Goal: Connect with others: Connect with others

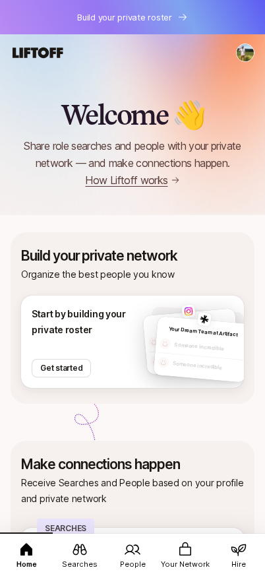
click at [80, 549] on icon at bounding box center [80, 549] width 16 height 16
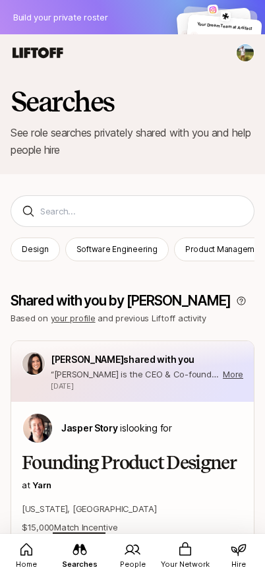
click at [144, 549] on link "People" at bounding box center [132, 554] width 53 height 45
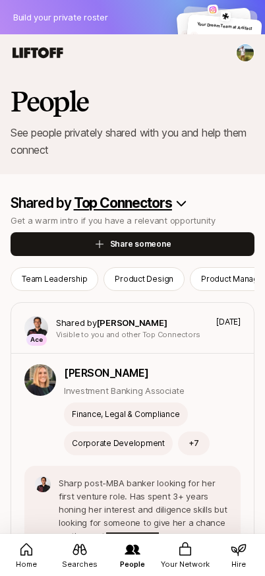
click at [183, 547] on icon at bounding box center [185, 548] width 12 height 13
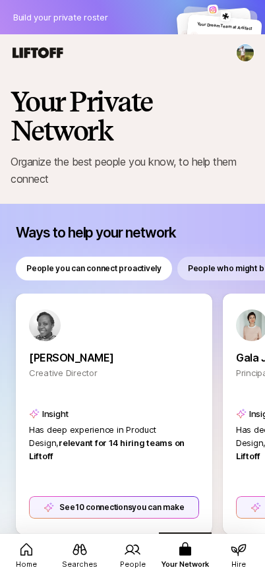
click at [137, 363] on p "[PERSON_NAME]" at bounding box center [114, 357] width 170 height 17
click at [105, 509] on div "See 10 connections you can make" at bounding box center [114, 507] width 172 height 22
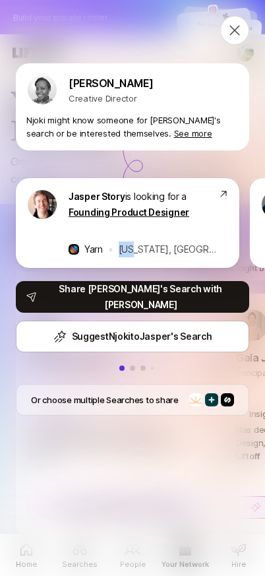
drag, startPoint x: 202, startPoint y: 240, endPoint x: 50, endPoint y: 251, distance: 152.7
click at [50, 251] on div "Jasper Story is looking for a Founding Product Designer Yarn • New York, NY" at bounding box center [127, 223] width 202 height 69
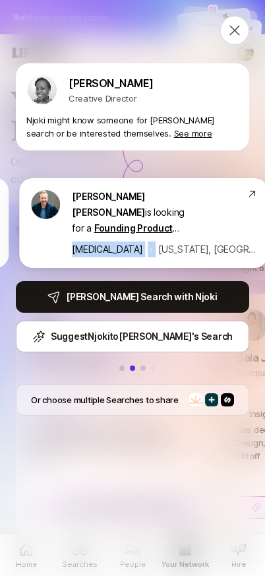
drag, startPoint x: 146, startPoint y: 232, endPoint x: 30, endPoint y: 235, distance: 115.4
click at [72, 235] on div "Sagan Schultz is looking for a Founding Product Designer SONATA • New York, NY" at bounding box center [164, 223] width 185 height 69
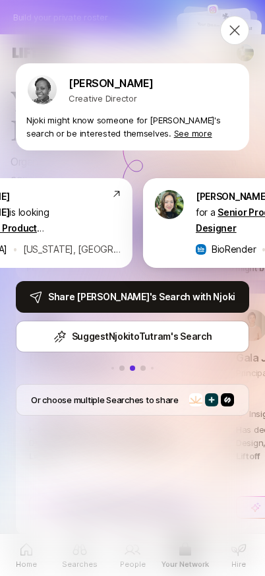
drag, startPoint x: 106, startPoint y: 227, endPoint x: 213, endPoint y: 225, distance: 106.8
click at [213, 225] on div "Tutram Nguyen is looking for a Senior Product Designer BioRender • Remote" at bounding box center [258, 223] width 125 height 69
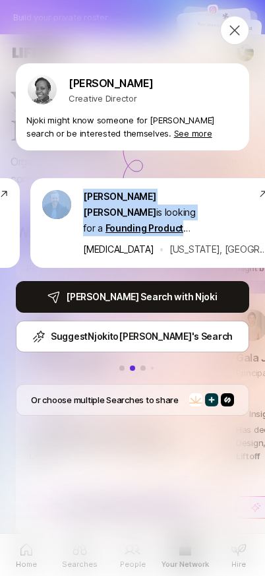
drag, startPoint x: 46, startPoint y: 224, endPoint x: 301, endPoint y: 223, distance: 254.5
click at [265, 223] on html "Build your private roster Your Dream Team at Airbnb Someone incredible Someone …" at bounding box center [132, 288] width 265 height 576
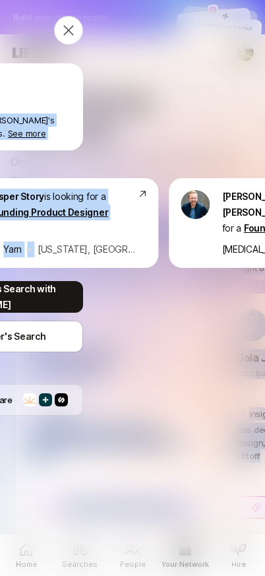
drag, startPoint x: 173, startPoint y: 239, endPoint x: 373, endPoint y: 229, distance: 200.0
click at [265, 229] on html "Build your private roster Your Dream Team at Airbnb Someone incredible Someone …" at bounding box center [132, 288] width 265 height 576
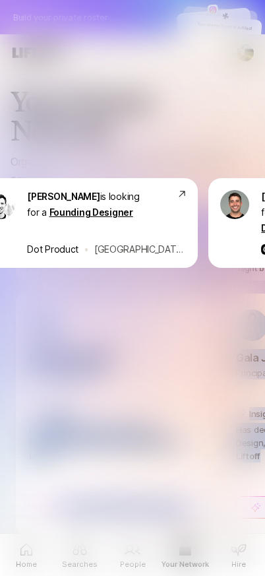
scroll to position [0, 2159]
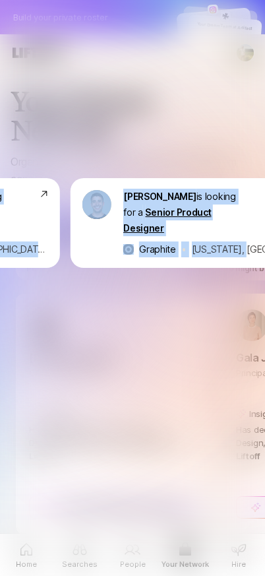
drag, startPoint x: 96, startPoint y: 232, endPoint x: 143, endPoint y: 301, distance: 83.0
click at [160, 290] on div "Njoki Gitahi Creative Director Njoki might know someone for Jasper's search or …" at bounding box center [132, 288] width 265 height 576
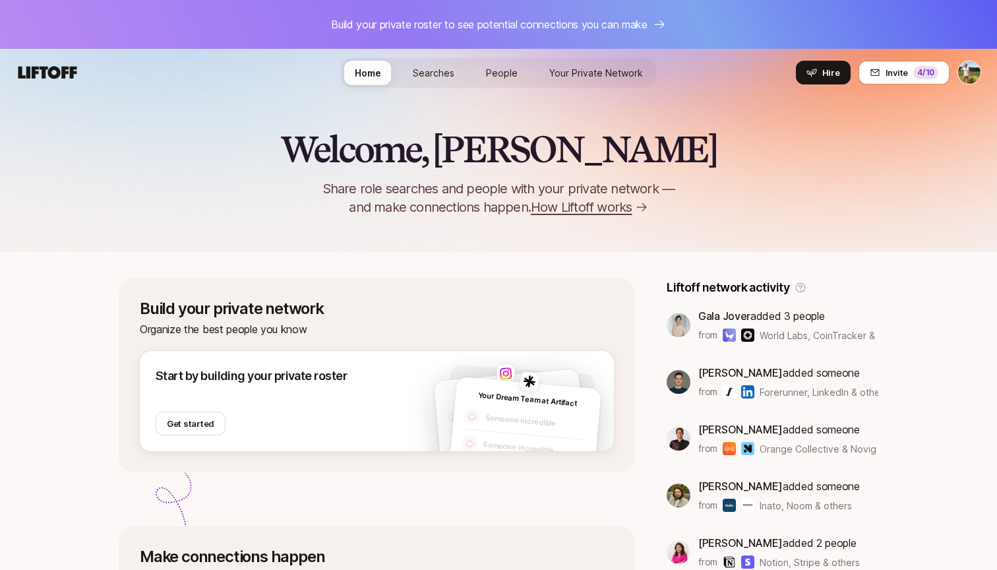
click at [607, 71] on span "Your Private Network" at bounding box center [596, 73] width 94 height 14
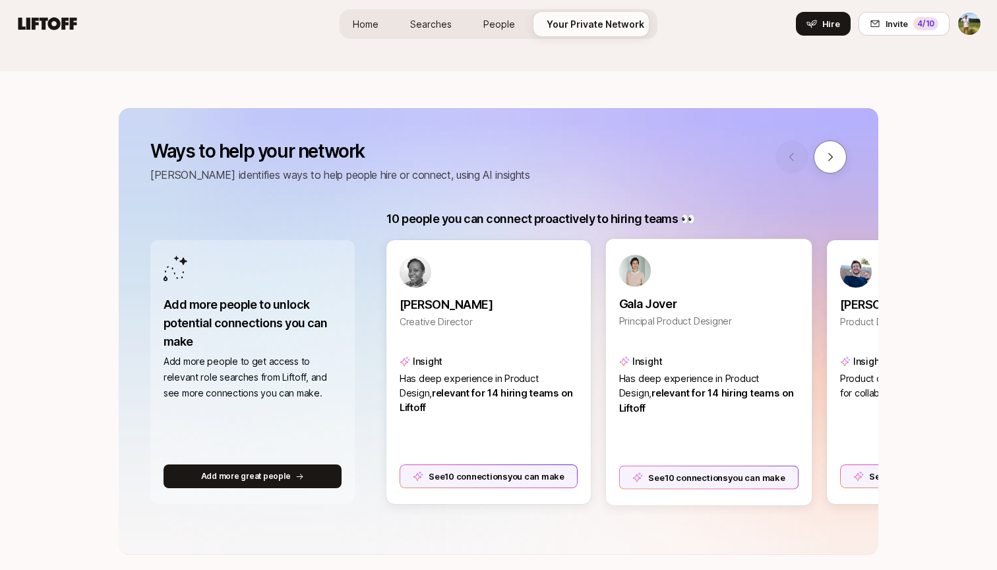
scroll to position [170, 0]
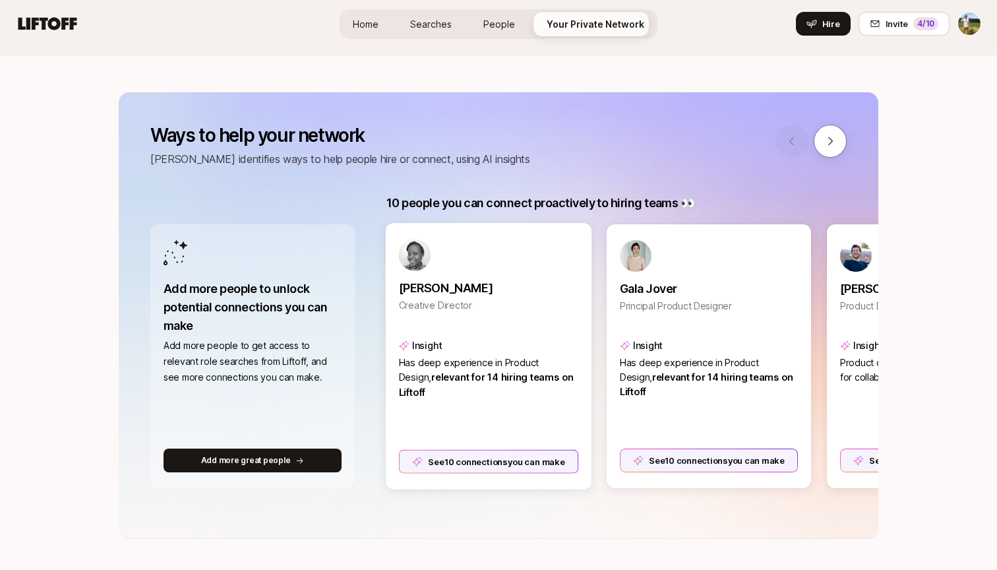
click at [504, 464] on div "See 10 connections you can make" at bounding box center [489, 461] width 180 height 24
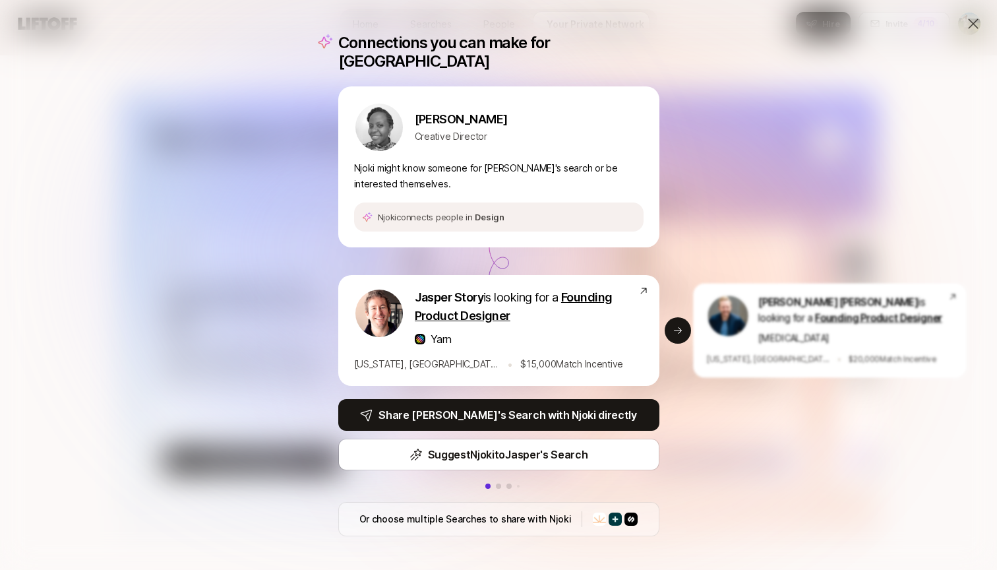
drag, startPoint x: 787, startPoint y: 419, endPoint x: 885, endPoint y: 378, distance: 107.0
click at [885, 378] on div "Connections you can make for Njoki Njoki Gitahi Creative Director Njoki might k…" at bounding box center [498, 285] width 997 height 570
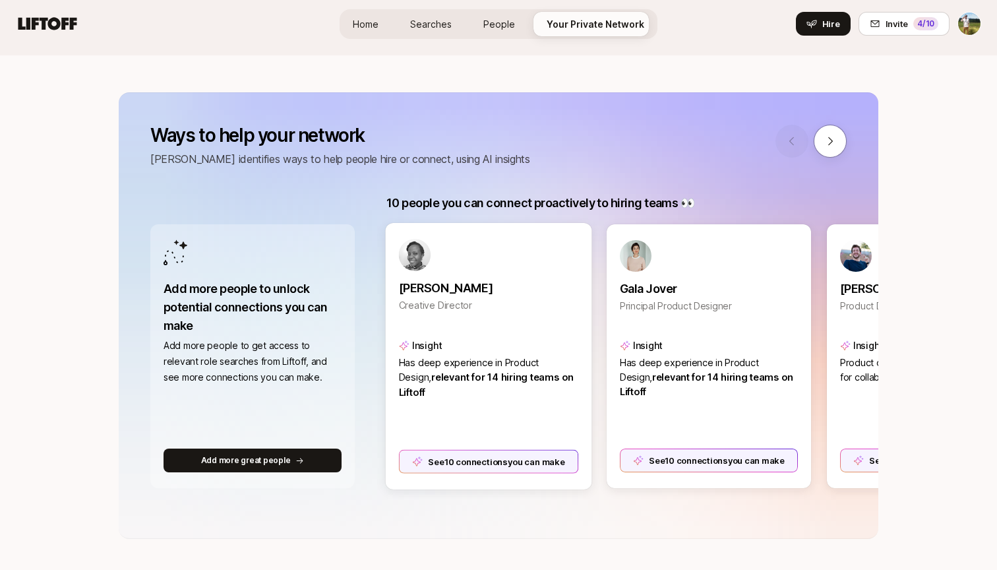
click at [558, 469] on div "See 10 connections you can make" at bounding box center [489, 461] width 180 height 24
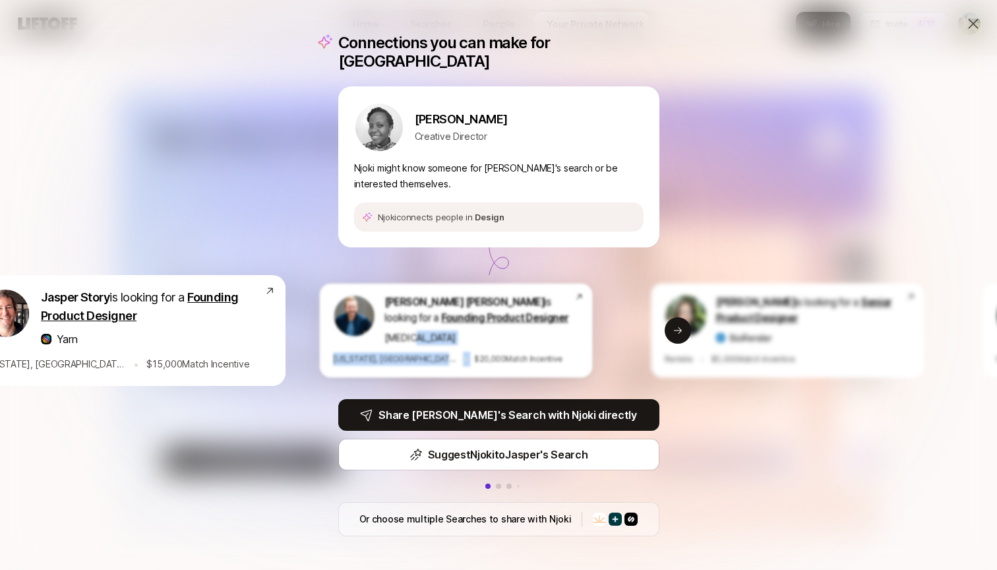
drag, startPoint x: 791, startPoint y: 322, endPoint x: 417, endPoint y: 343, distance: 373.8
click at [417, 343] on div "Sagan Schultz is looking for a Founding Product Designer SONATA New York, NY • …" at bounding box center [455, 331] width 273 height 94
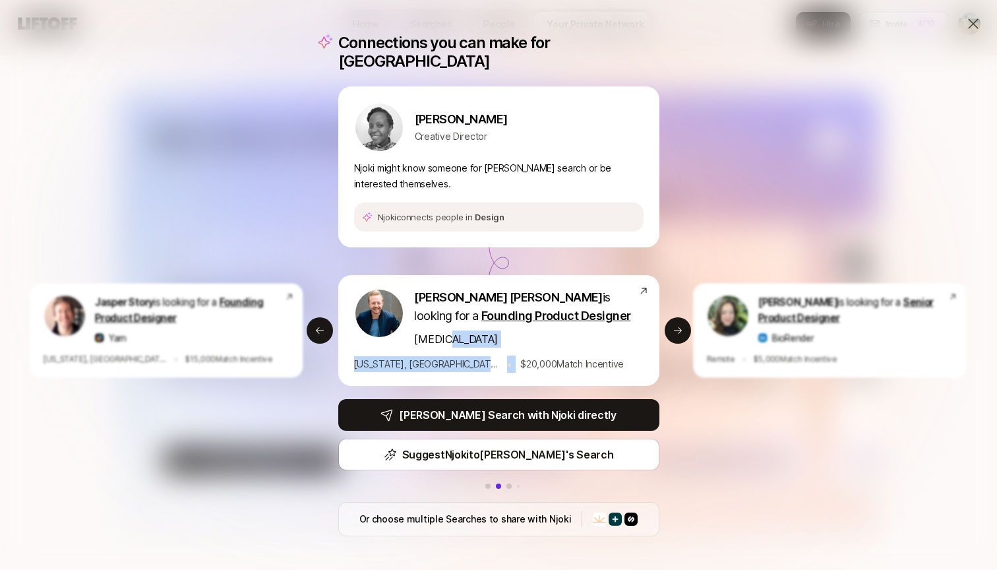
drag, startPoint x: 676, startPoint y: 262, endPoint x: 995, endPoint y: 349, distance: 331.0
click at [995, 350] on div "Connections you can make for Njoki Njoki Gitahi Creative Director Njoki might k…" at bounding box center [498, 285] width 997 height 570
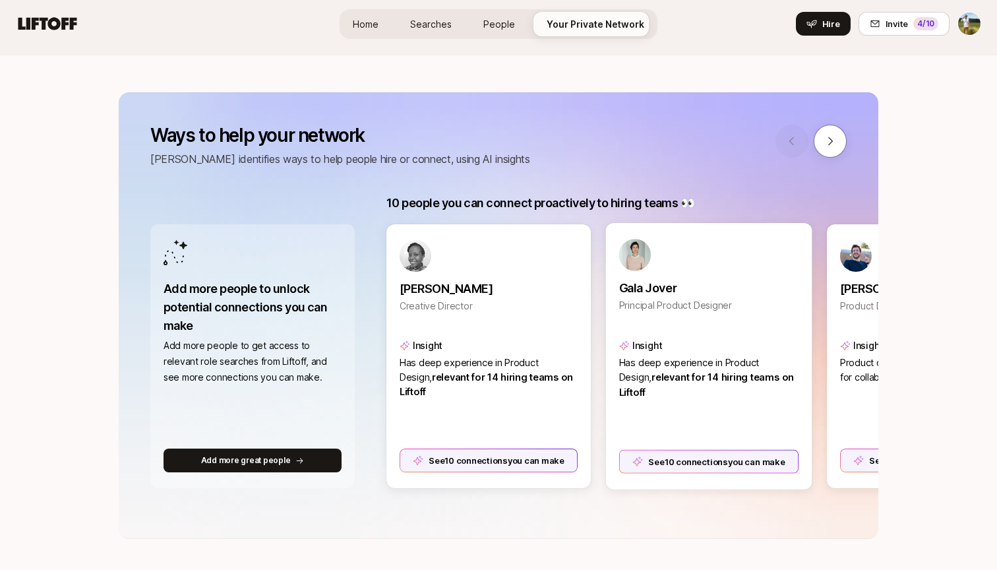
click at [727, 467] on div "See 10 connections you can make" at bounding box center [709, 461] width 180 height 24
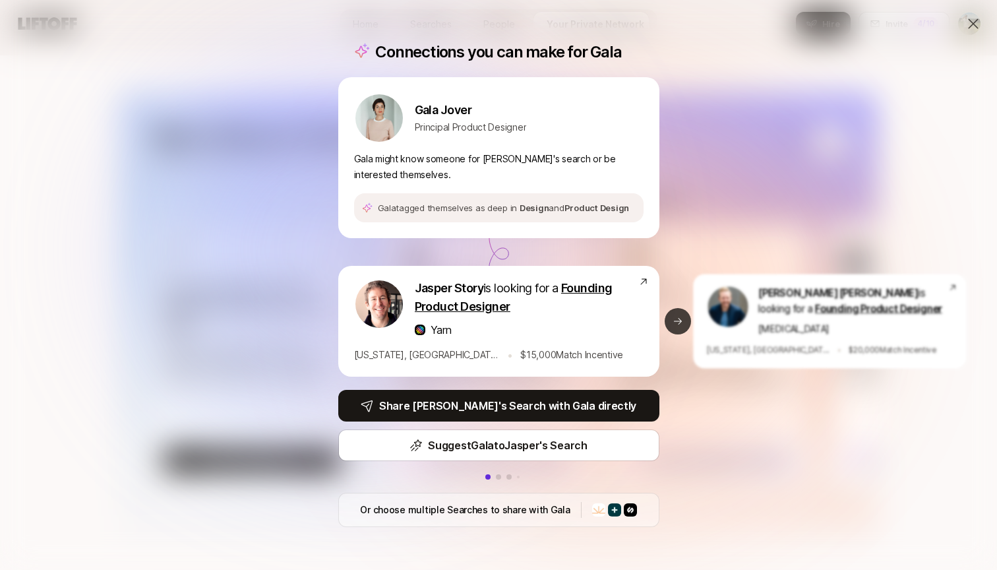
click at [688, 326] on button "Next slide" at bounding box center [678, 321] width 26 height 26
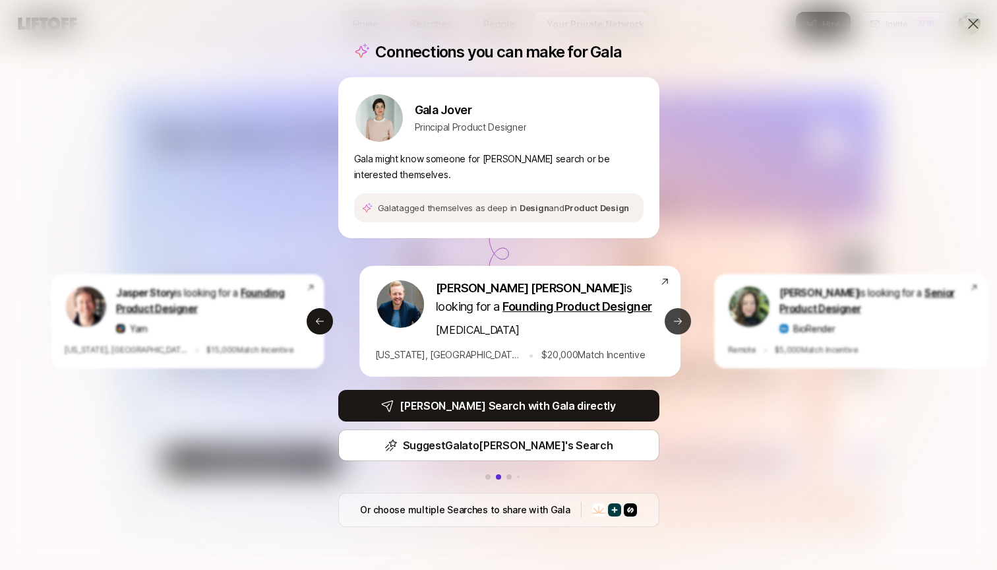
click at [679, 324] on icon at bounding box center [678, 321] width 11 height 11
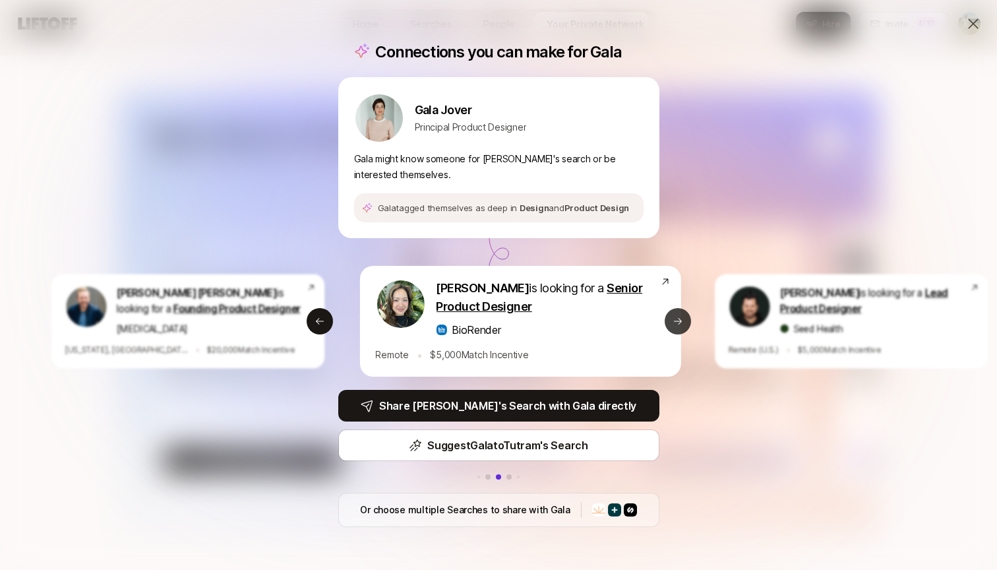
click at [679, 324] on icon at bounding box center [678, 321] width 11 height 11
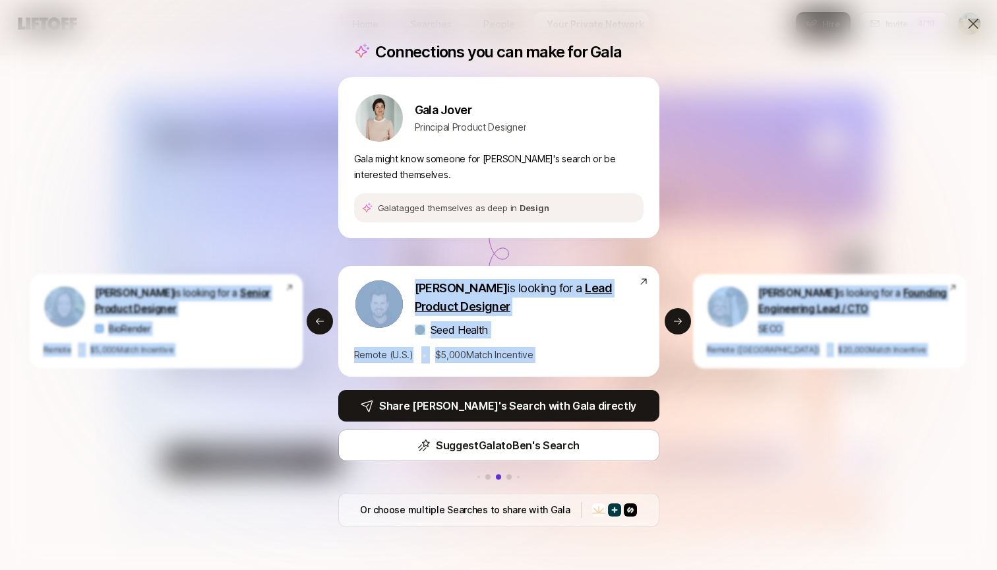
drag, startPoint x: 688, startPoint y: 377, endPoint x: 996, endPoint y: 393, distance: 308.3
click at [996, 393] on div "Connections you can make for Gala Gala Jover Principal Product Designer Gala mi…" at bounding box center [498, 285] width 997 height 570
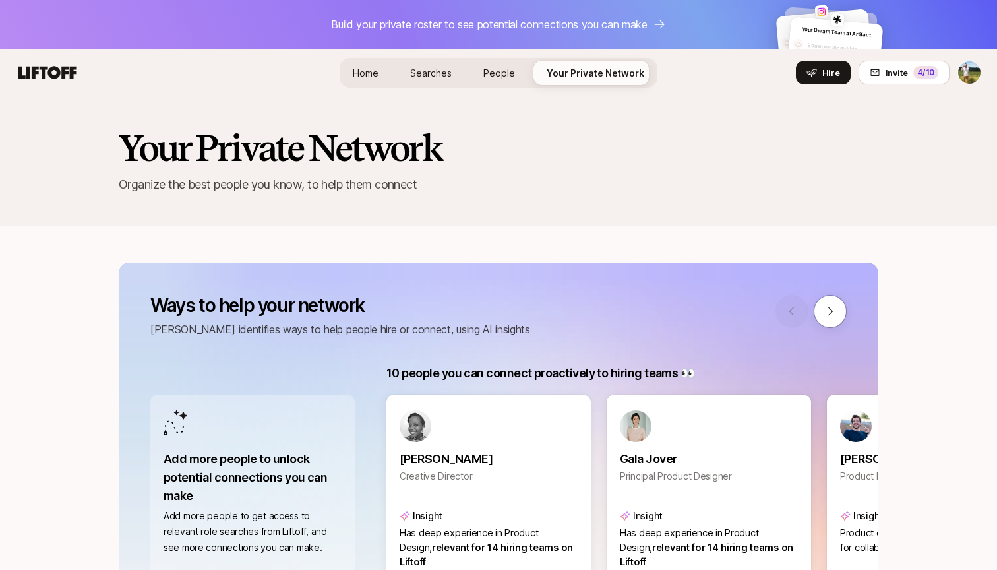
scroll to position [170, 0]
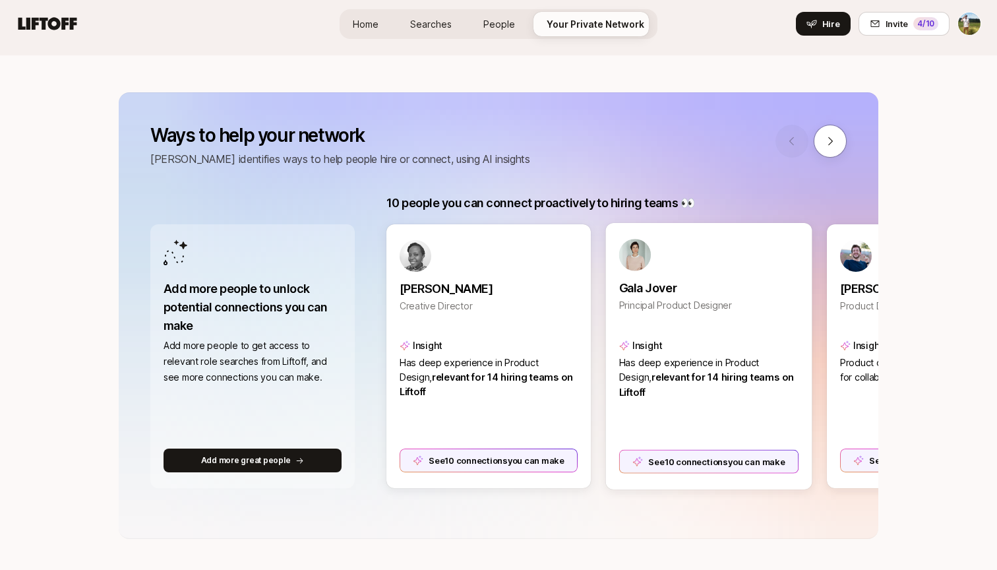
click at [674, 457] on div "See 10 connections you can make" at bounding box center [709, 461] width 180 height 24
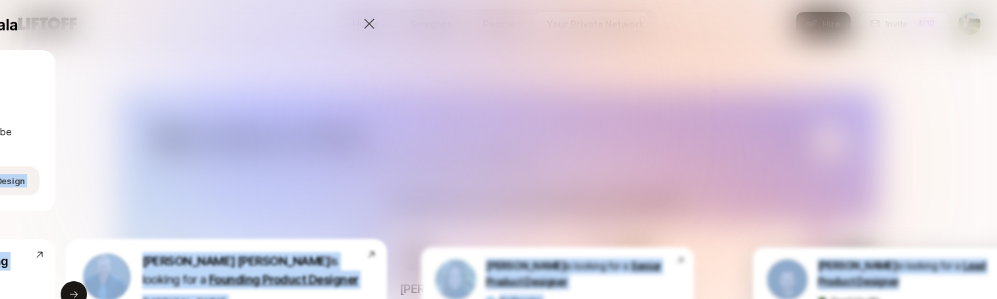
scroll to position [0, 629]
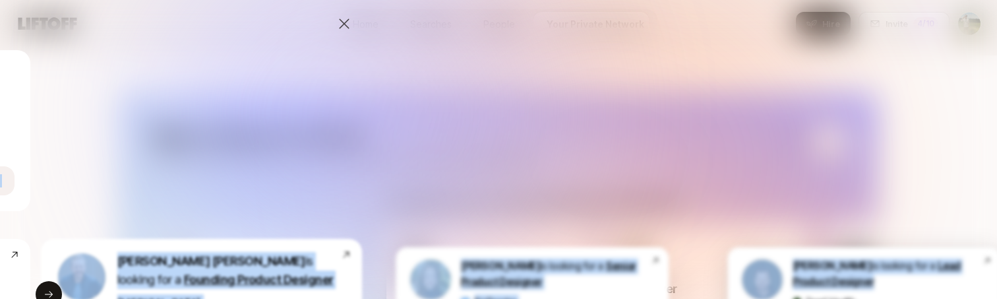
drag, startPoint x: 272, startPoint y: 222, endPoint x: 996, endPoint y: 275, distance: 726.5
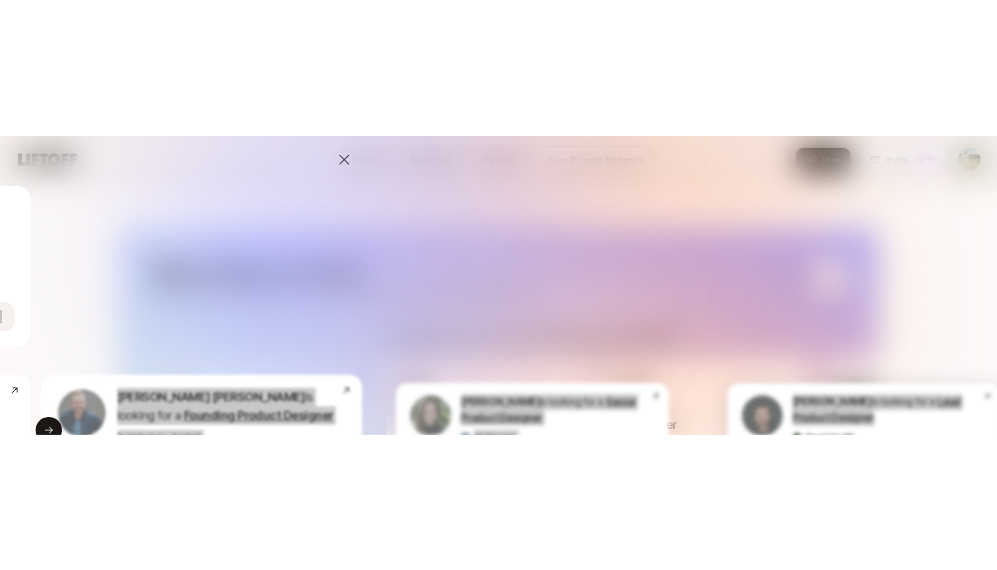
scroll to position [170, 0]
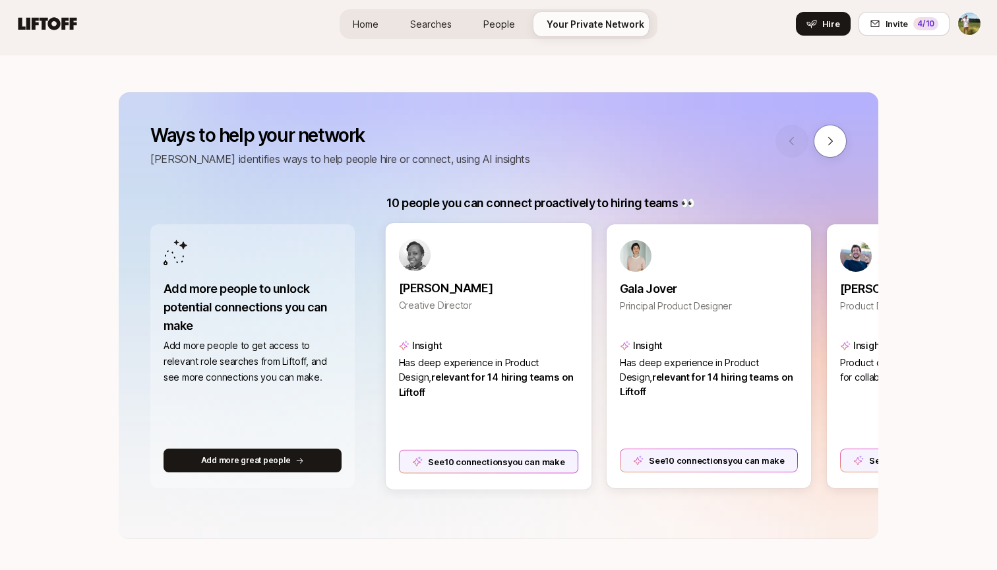
click at [448, 451] on div "See 10 connections you can make" at bounding box center [489, 461] width 180 height 24
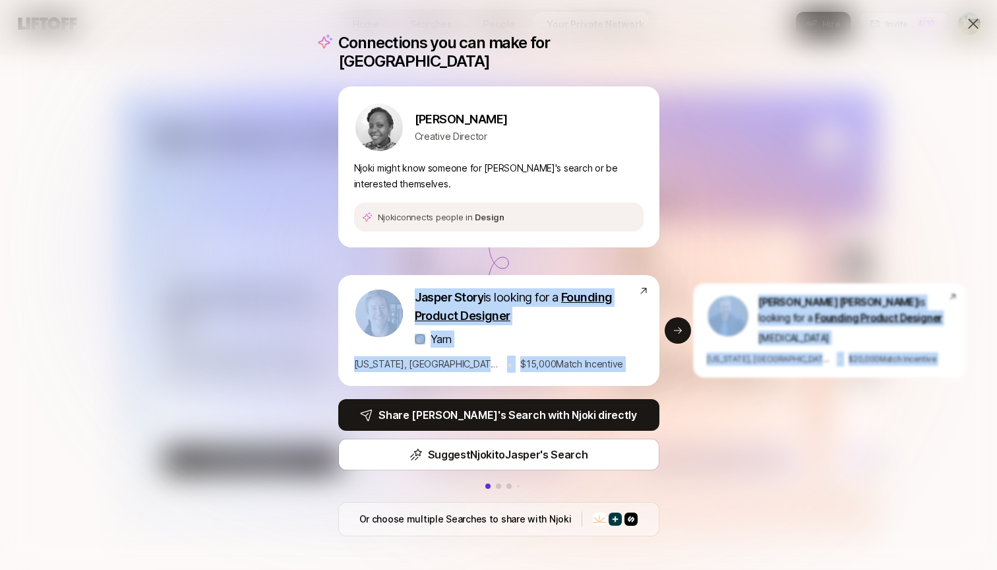
drag, startPoint x: 260, startPoint y: 278, endPoint x: 995, endPoint y: 323, distance: 736.5
click at [996, 324] on div "Connections you can make for Njoki Njoki Gitahi Creative Director Njoki might k…" at bounding box center [498, 285] width 997 height 570
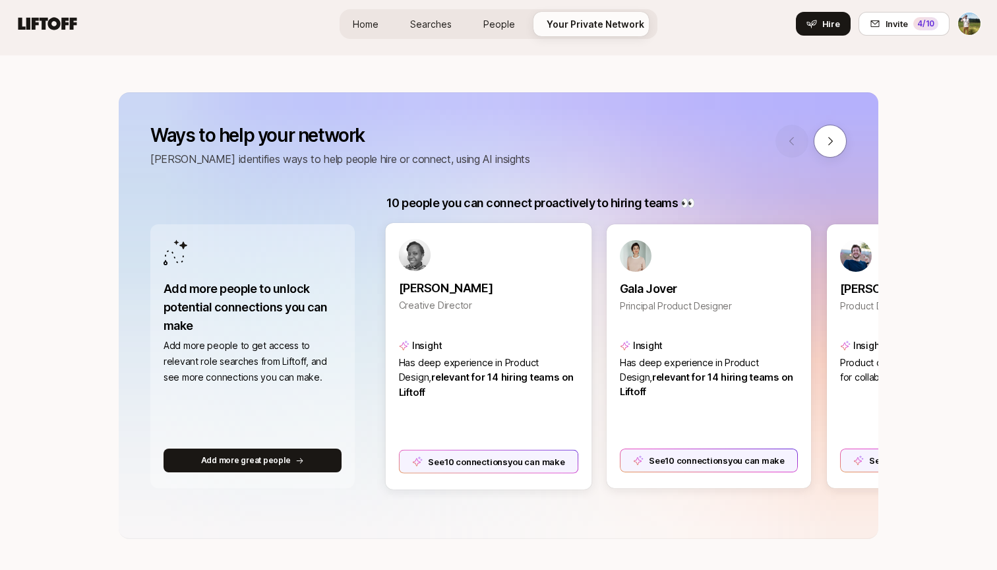
click at [460, 460] on div "See 10 connections you can make" at bounding box center [489, 461] width 180 height 24
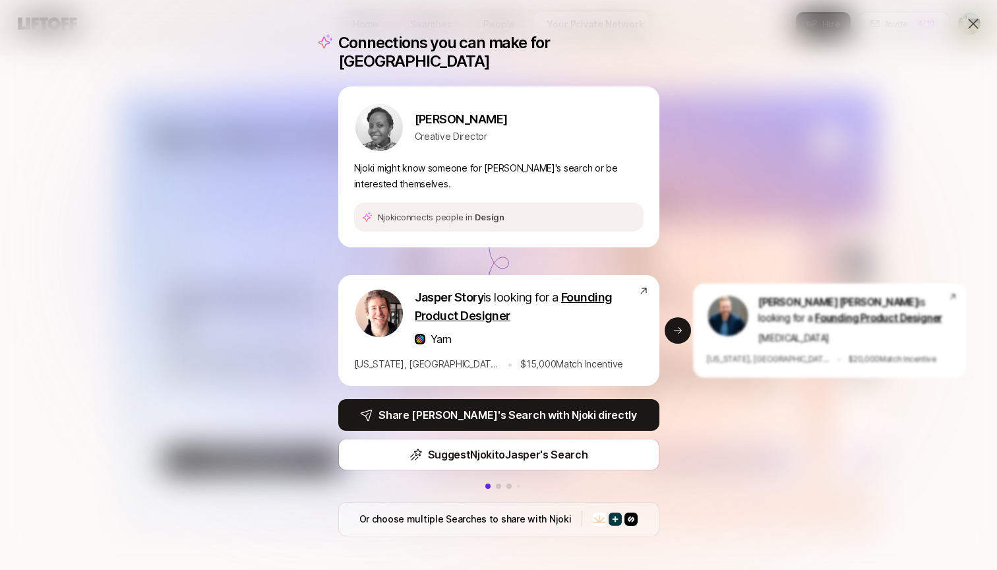
scroll to position [0, 0]
drag, startPoint x: 165, startPoint y: 230, endPoint x: 961, endPoint y: 347, distance: 804.4
click at [961, 347] on div "Connections you can make for Njoki Njoki Gitahi Creative Director Njoki might k…" at bounding box center [498, 285] width 997 height 570
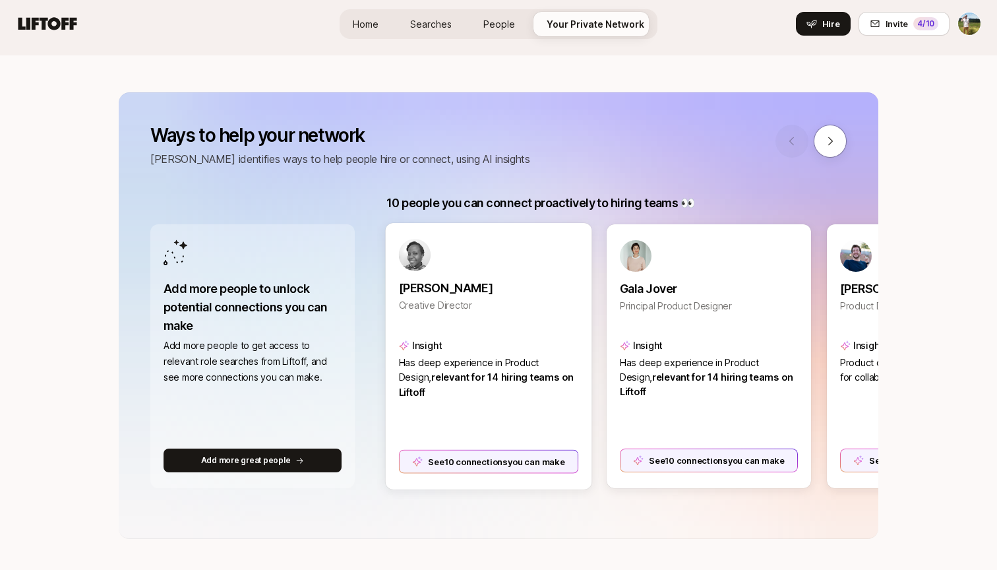
click at [448, 471] on div "See 10 connections you can make" at bounding box center [489, 461] width 180 height 24
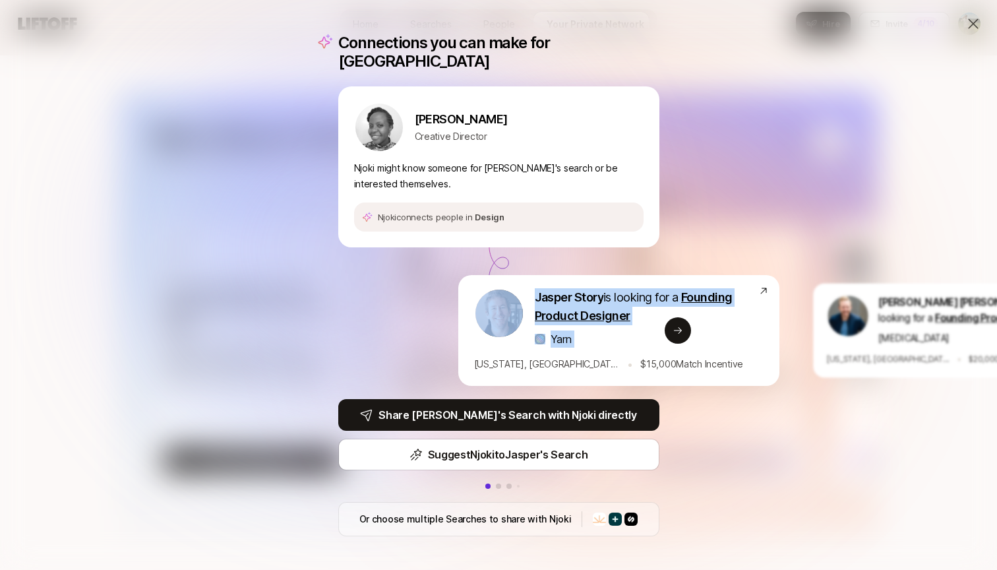
drag, startPoint x: 353, startPoint y: 278, endPoint x: 255, endPoint y: 356, distance: 125.2
click at [255, 356] on div "Connections you can make for Njoki Njoki Gitahi Creative Director Njoki might k…" at bounding box center [498, 285] width 997 height 570
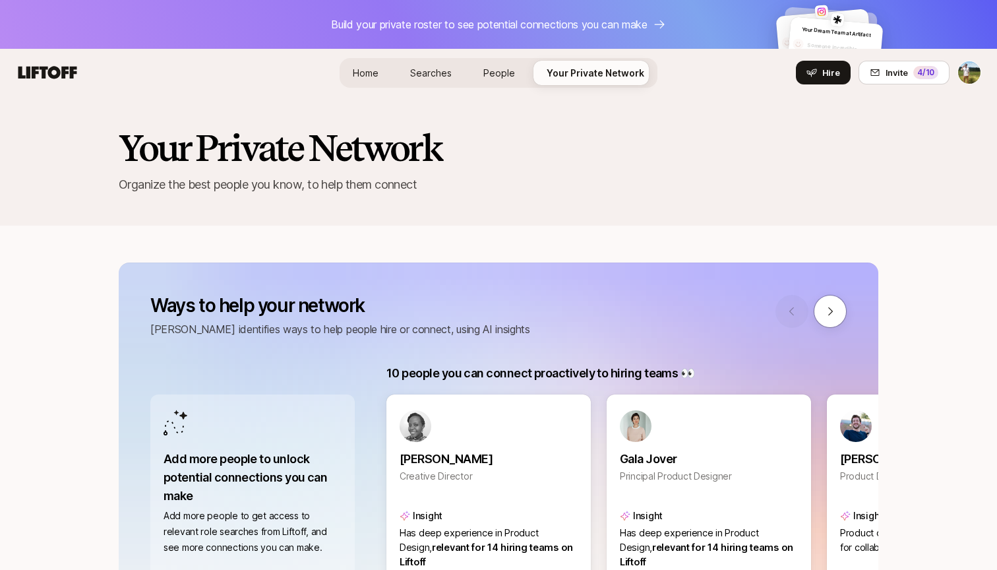
scroll to position [170, 0]
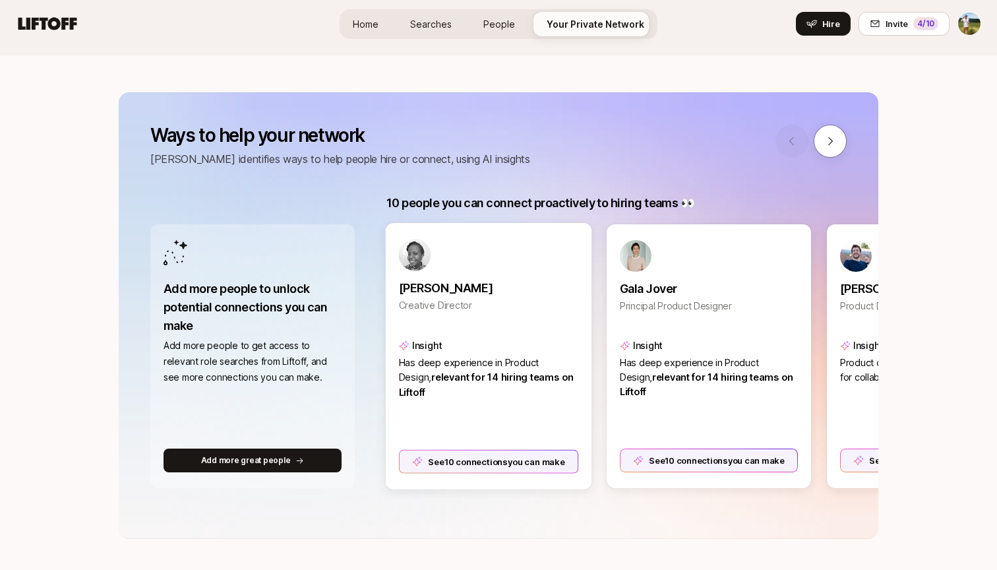
click at [459, 462] on div "See 10 connections you can make" at bounding box center [489, 461] width 180 height 24
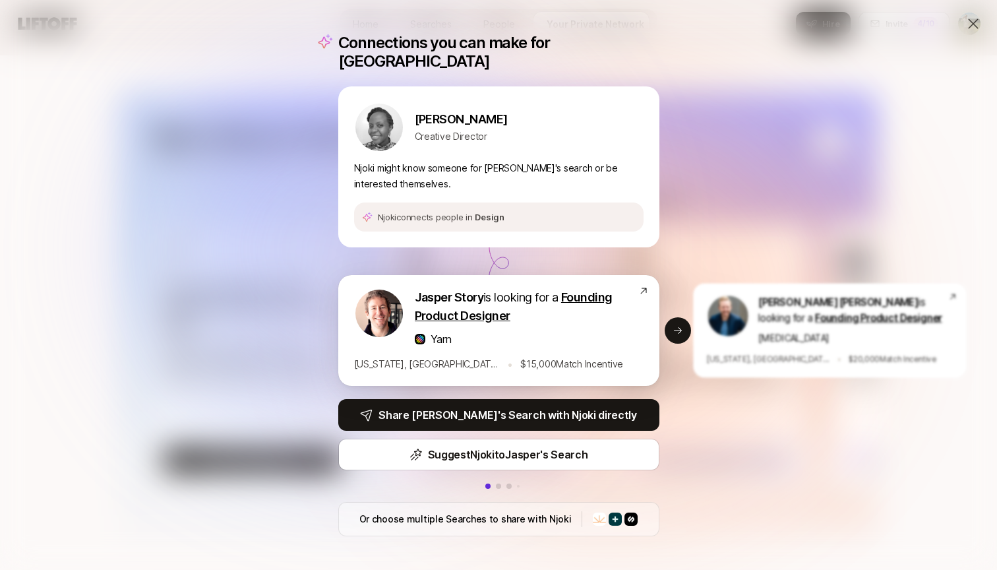
scroll to position [0, 0]
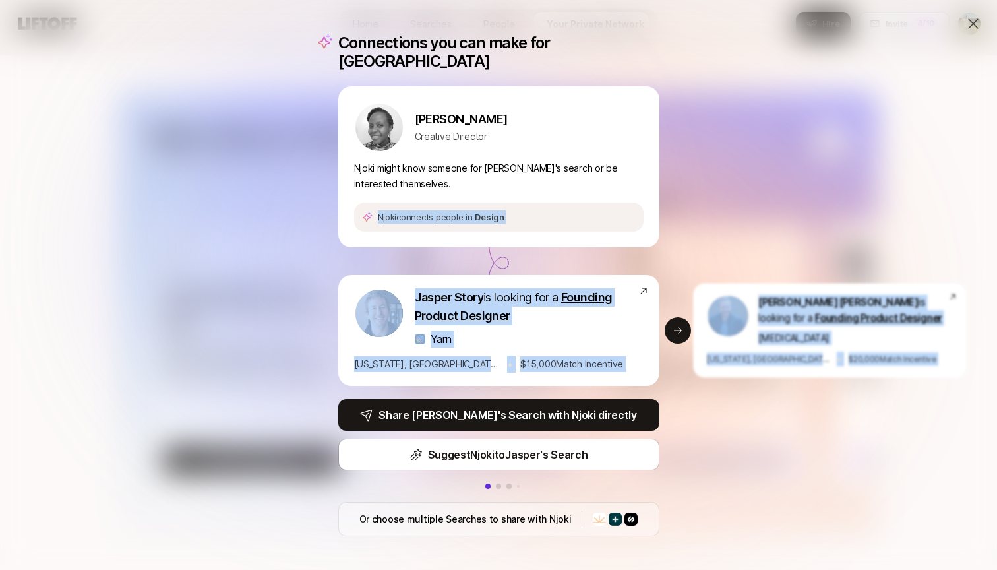
drag, startPoint x: 313, startPoint y: 231, endPoint x: 996, endPoint y: 305, distance: 687.1
click at [996, 305] on div "Connections you can make for Njoki Njoki Gitahi Creative Director Njoki might k…" at bounding box center [498, 285] width 997 height 570
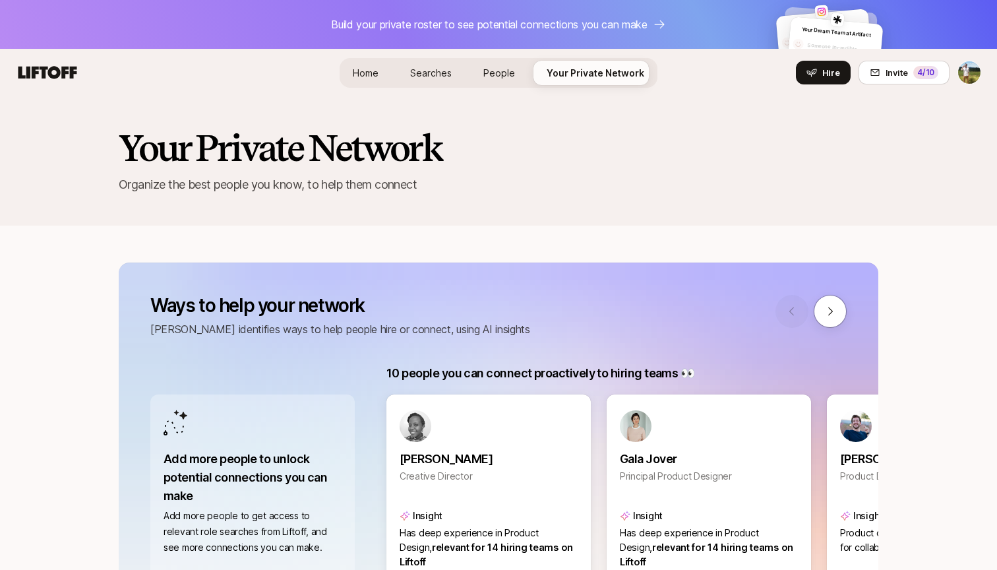
scroll to position [170, 0]
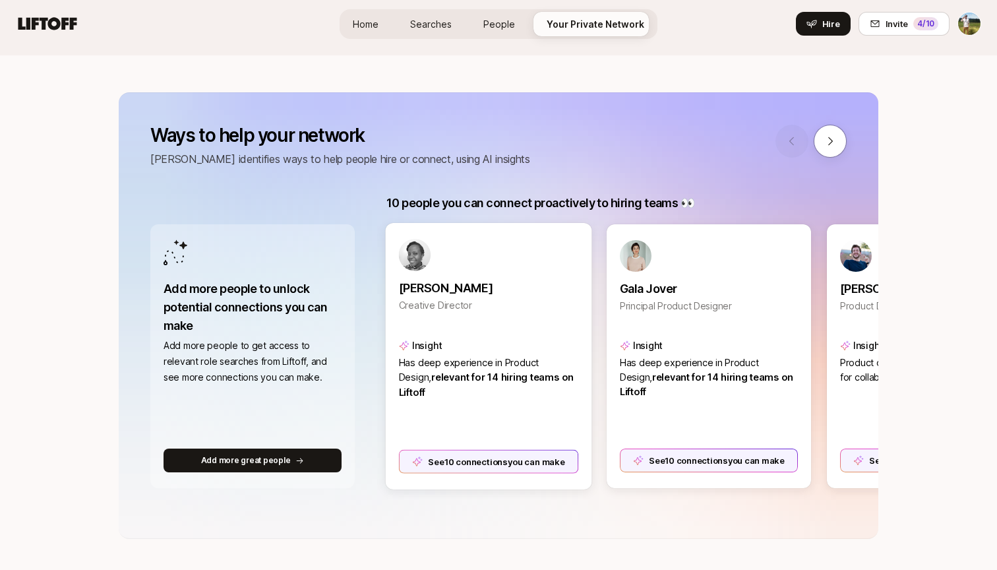
click at [448, 469] on div "See 10 connections you can make" at bounding box center [489, 461] width 180 height 24
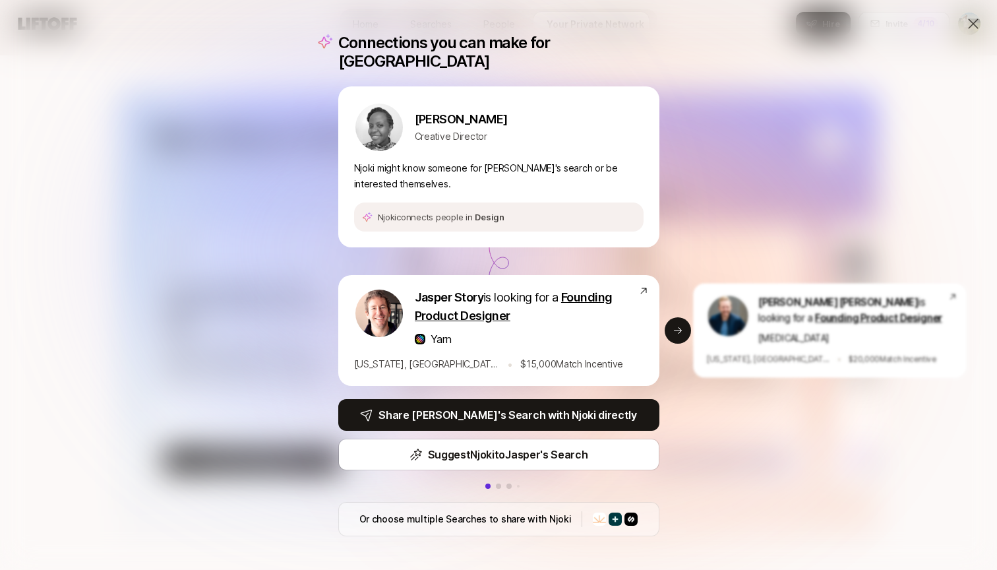
click at [975, 19] on icon at bounding box center [973, 24] width 16 height 16
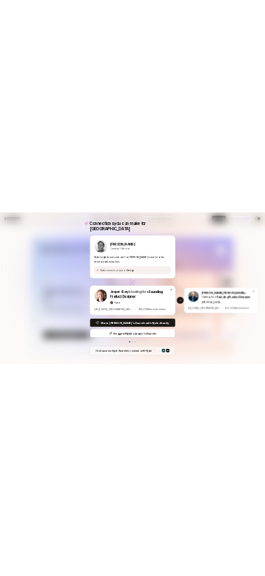
scroll to position [170, 0]
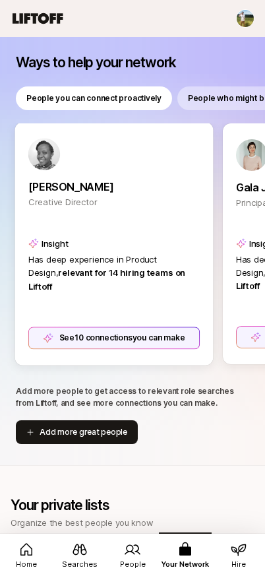
click at [101, 340] on div "See 10 connections you can make" at bounding box center [114, 337] width 172 height 22
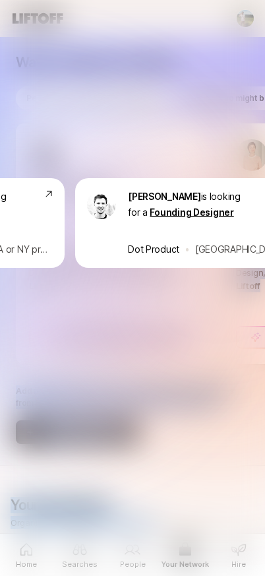
scroll to position [0, 2082]
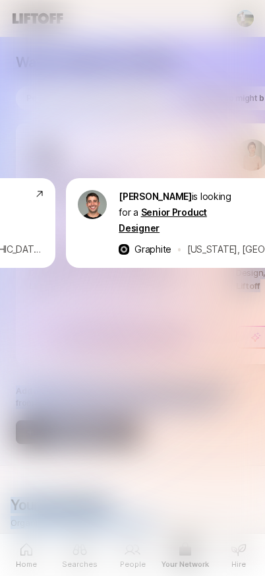
drag, startPoint x: 47, startPoint y: 167, endPoint x: 444, endPoint y: 202, distance: 398.5
click at [265, 202] on html "Build your private roster Your Dream Team at Airbnb Someone incredible Someone …" at bounding box center [132, 288] width 265 height 576
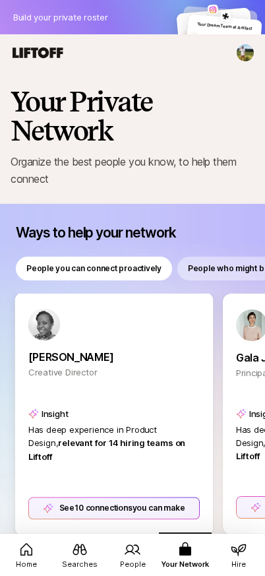
click at [100, 506] on div "See 10 connections you can make" at bounding box center [114, 507] width 172 height 22
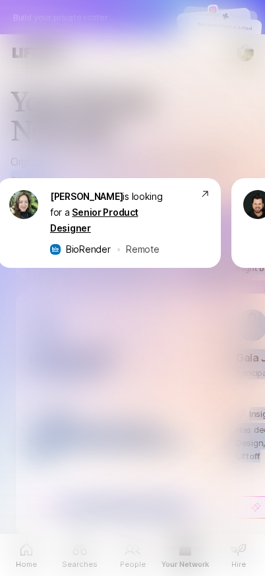
scroll to position [0, 704]
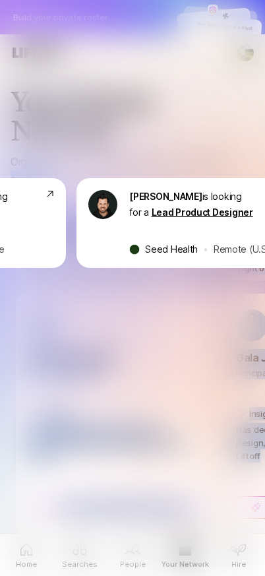
drag, startPoint x: 185, startPoint y: 157, endPoint x: 328, endPoint y: 157, distance: 143.1
click at [264, 157] on html "Build your private roster Your Dream Team at Airbnb Someone incredible Someone …" at bounding box center [132, 288] width 265 height 576
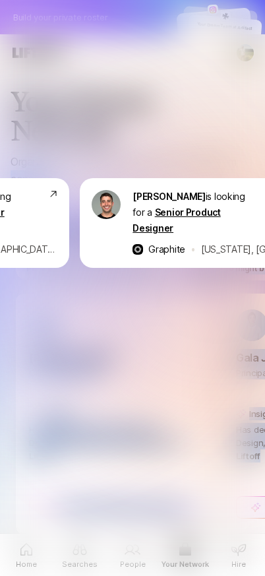
drag, startPoint x: 100, startPoint y: 121, endPoint x: 403, endPoint y: 162, distance: 306.0
click at [264, 162] on html "Build your private roster Your Dream Team at Airbnb Someone incredible Someone …" at bounding box center [132, 288] width 265 height 576
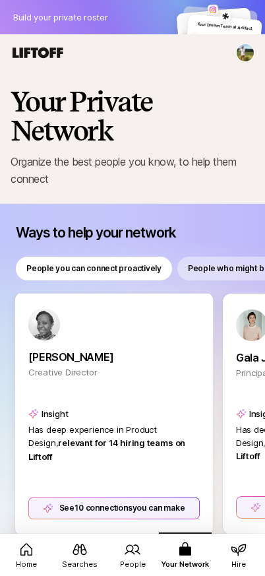
click at [136, 508] on div "See 10 connections you can make" at bounding box center [114, 507] width 172 height 22
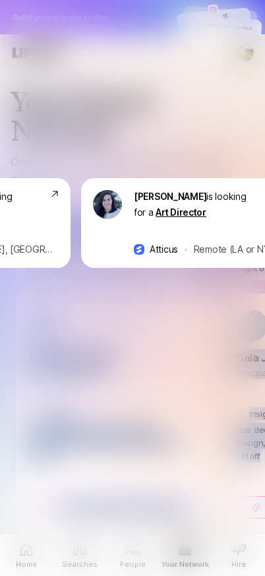
drag, startPoint x: 162, startPoint y: 161, endPoint x: 409, endPoint y: 184, distance: 247.7
click at [264, 184] on html "Build your private roster Your Dream Team at Airbnb Someone incredible Someone …" at bounding box center [132, 288] width 265 height 576
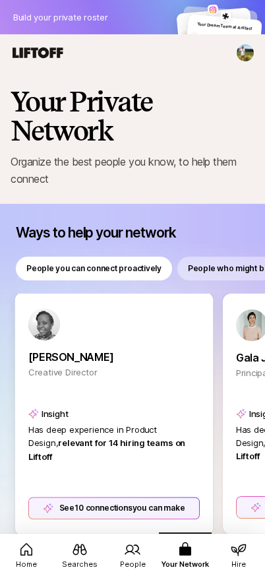
click at [109, 508] on div "See 10 connections you can make" at bounding box center [114, 507] width 172 height 22
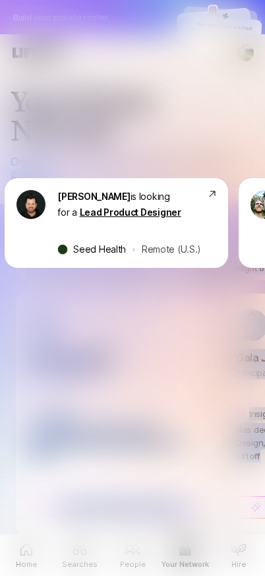
drag, startPoint x: 152, startPoint y: 156, endPoint x: 373, endPoint y: 163, distance: 221.0
click at [264, 163] on html "Build your private roster Your Dream Team at Airbnb Someone incredible Someone …" at bounding box center [132, 288] width 265 height 576
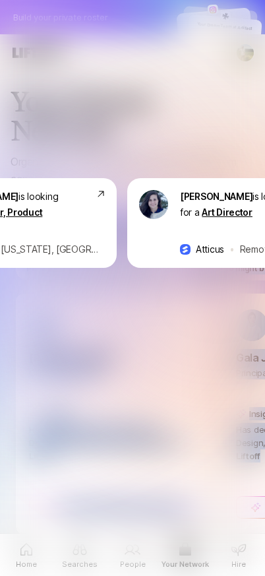
scroll to position [0, 1772]
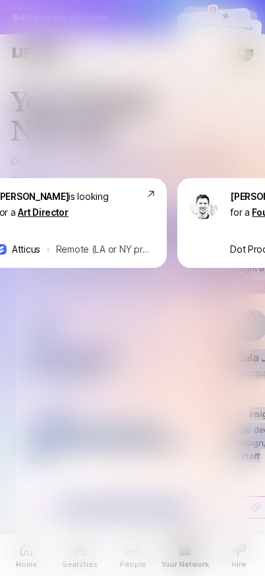
drag, startPoint x: 166, startPoint y: 158, endPoint x: 338, endPoint y: 172, distance: 172.0
click at [264, 172] on html "Build your private roster Your Dream Team at Airbnb Someone incredible Someone …" at bounding box center [132, 288] width 265 height 576
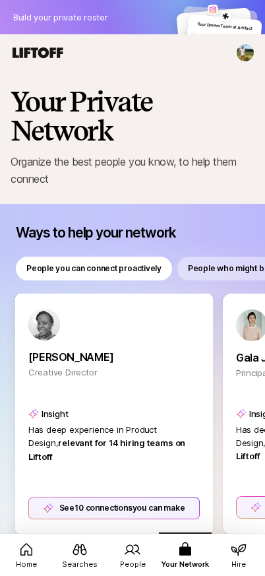
click at [137, 498] on div "See 10 connections you can make" at bounding box center [114, 507] width 172 height 22
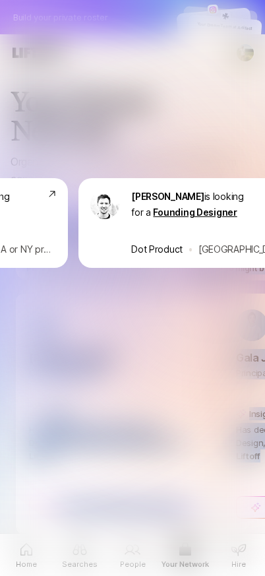
scroll to position [0, 2082]
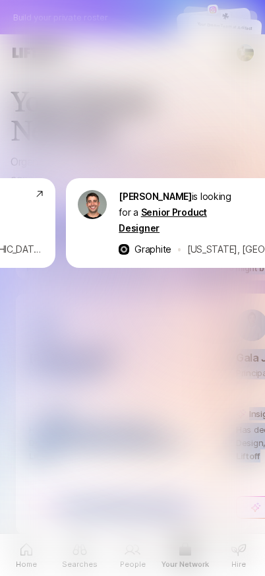
drag, startPoint x: 166, startPoint y: 157, endPoint x: 378, endPoint y: 180, distance: 212.9
click at [264, 180] on html "Build your private roster Your Dream Team at Airbnb Someone incredible Someone …" at bounding box center [132, 288] width 265 height 576
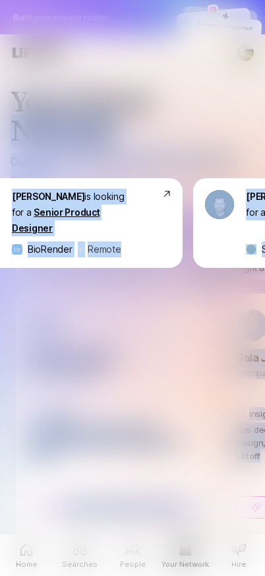
scroll to position [0, 0]
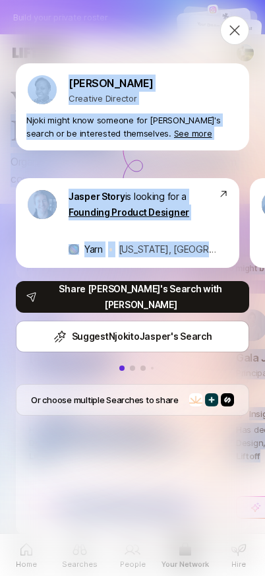
drag, startPoint x: 216, startPoint y: 167, endPoint x: -154, endPoint y: 128, distance: 371.9
click at [0, 128] on html "Build your private roster Your Dream Team at Airbnb Someone incredible Someone …" at bounding box center [132, 288] width 265 height 576
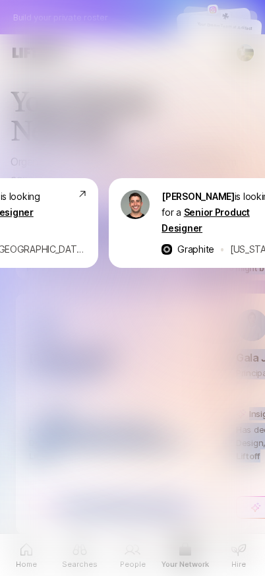
scroll to position [0, 2082]
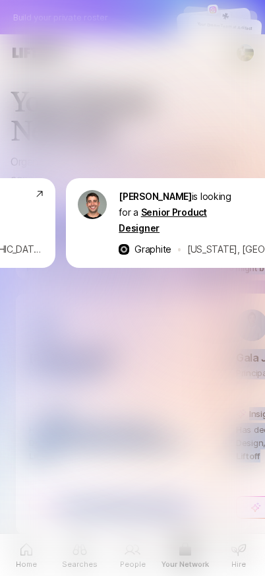
drag, startPoint x: 81, startPoint y: 155, endPoint x: 443, endPoint y: 202, distance: 365.0
click at [264, 202] on html "Build your private roster Your Dream Team at Airbnb Someone incredible Someone …" at bounding box center [132, 288] width 265 height 576
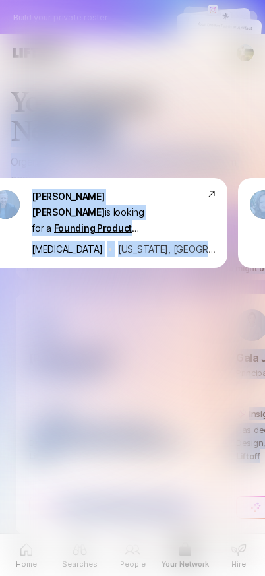
scroll to position [0, 0]
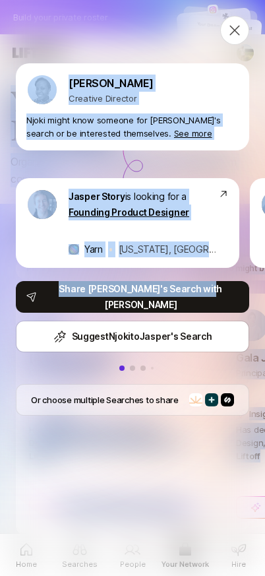
drag, startPoint x: 172, startPoint y: 335, endPoint x: -142, endPoint y: 104, distance: 389.9
click at [0, 104] on html "Build your private roster Your Dream Team at Airbnb Someone incredible Someone …" at bounding box center [132, 288] width 265 height 576
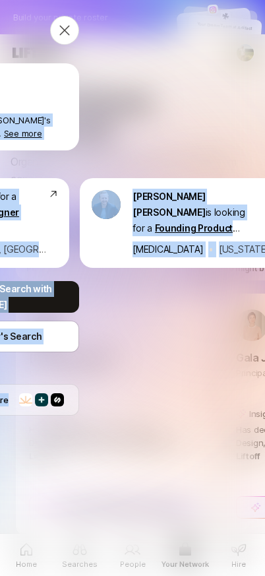
scroll to position [0, 295]
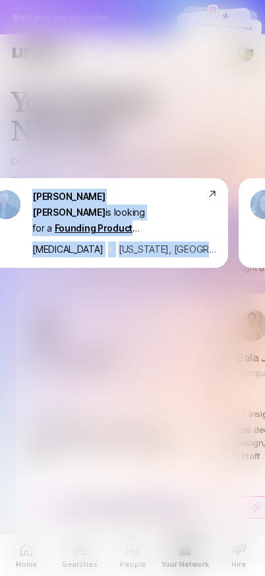
drag, startPoint x: 82, startPoint y: 490, endPoint x: 306, endPoint y: 473, distance: 224.8
click at [264, 473] on html "Build your private roster Your Dream Team at Airbnb Someone incredible Someone …" at bounding box center [132, 288] width 265 height 576
